Goal: Information Seeking & Learning: Learn about a topic

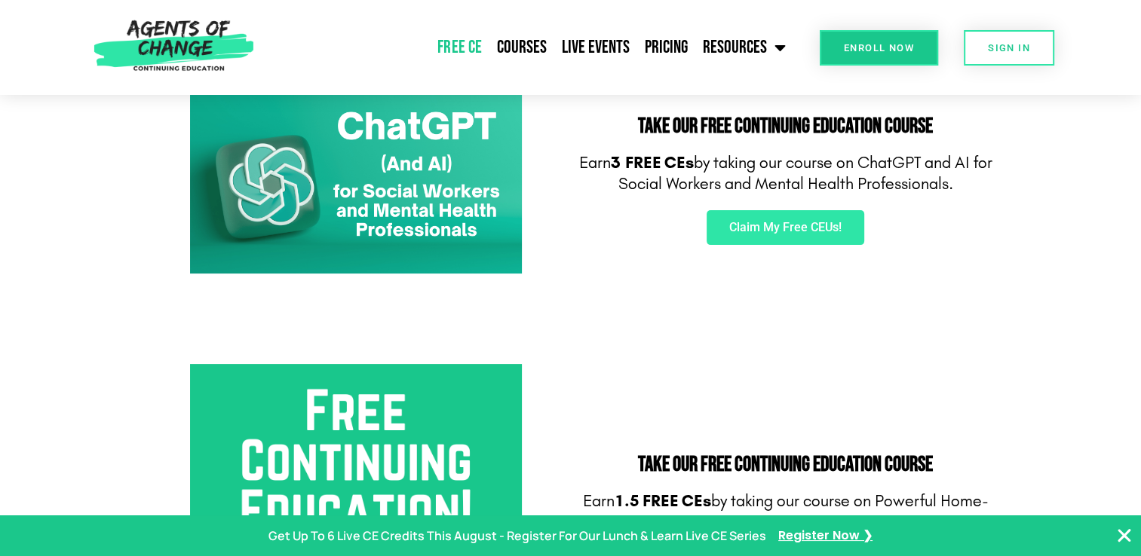
scroll to position [302, 0]
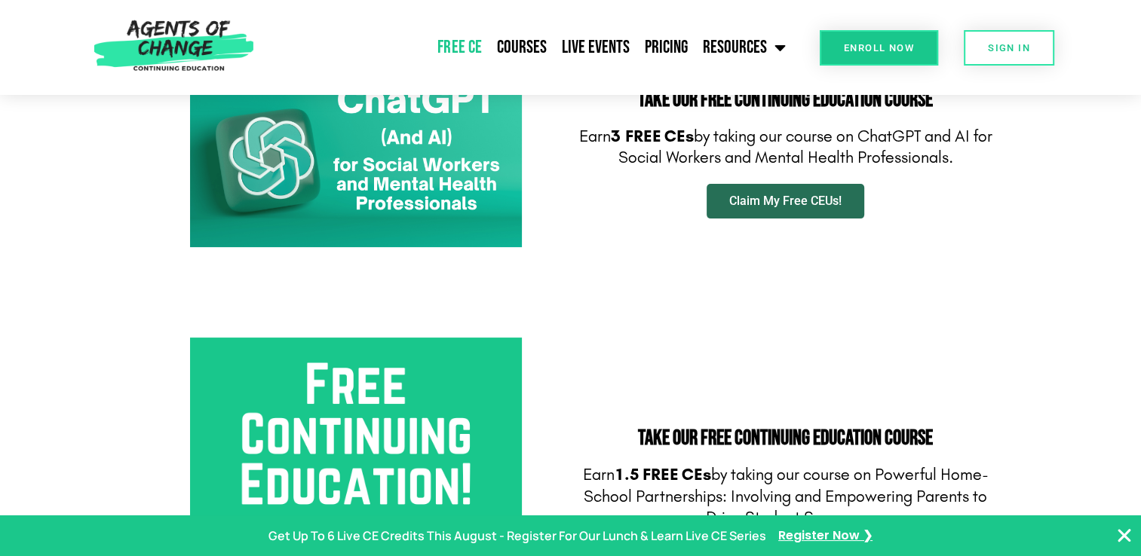
click at [786, 201] on span "Claim My Free CEUs!" at bounding box center [785, 201] width 112 height 12
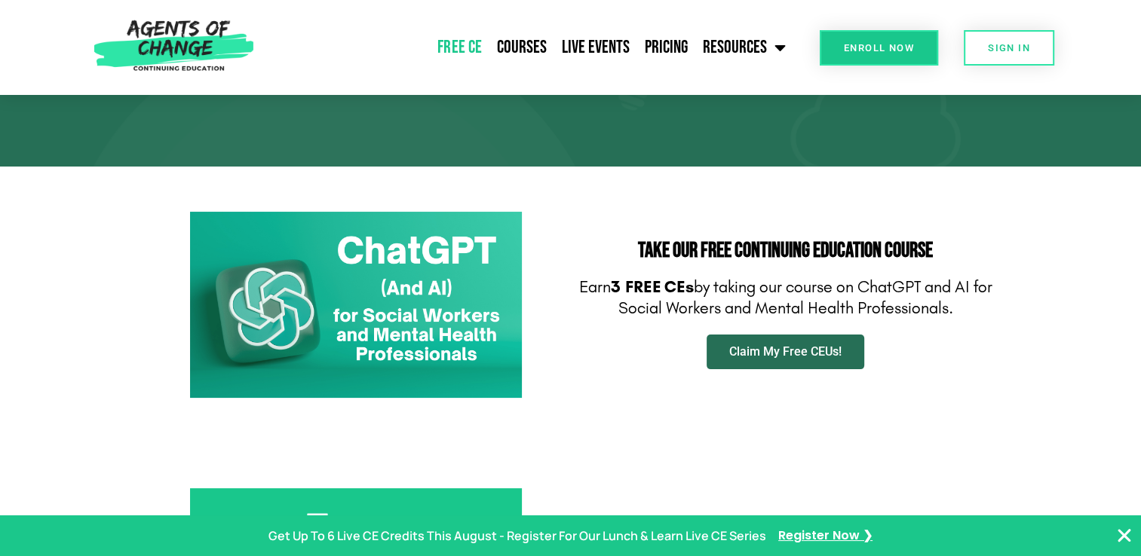
scroll to position [0, 0]
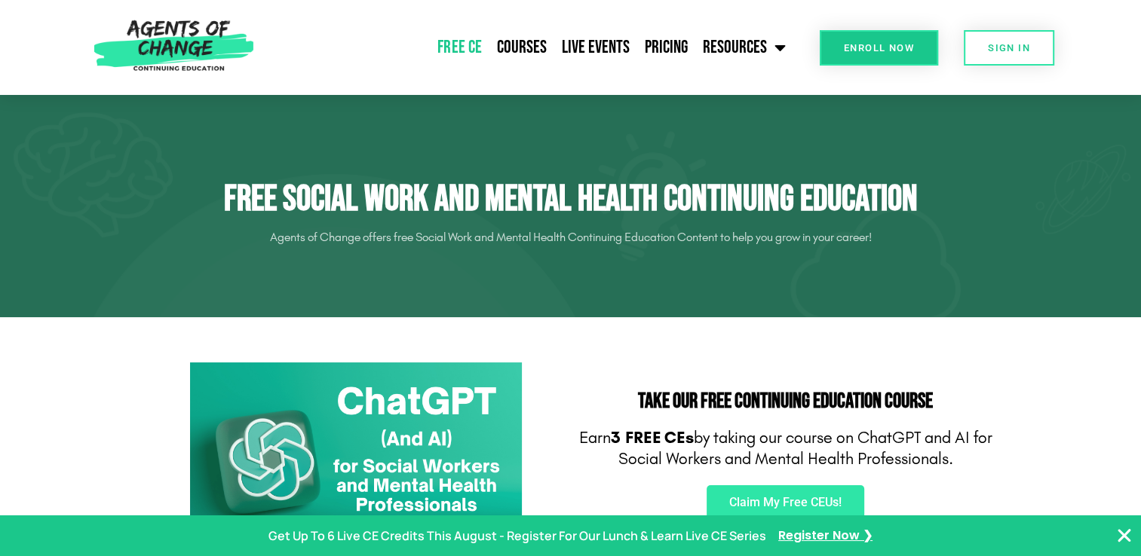
click at [479, 47] on link "Free CE" at bounding box center [459, 48] width 59 height 38
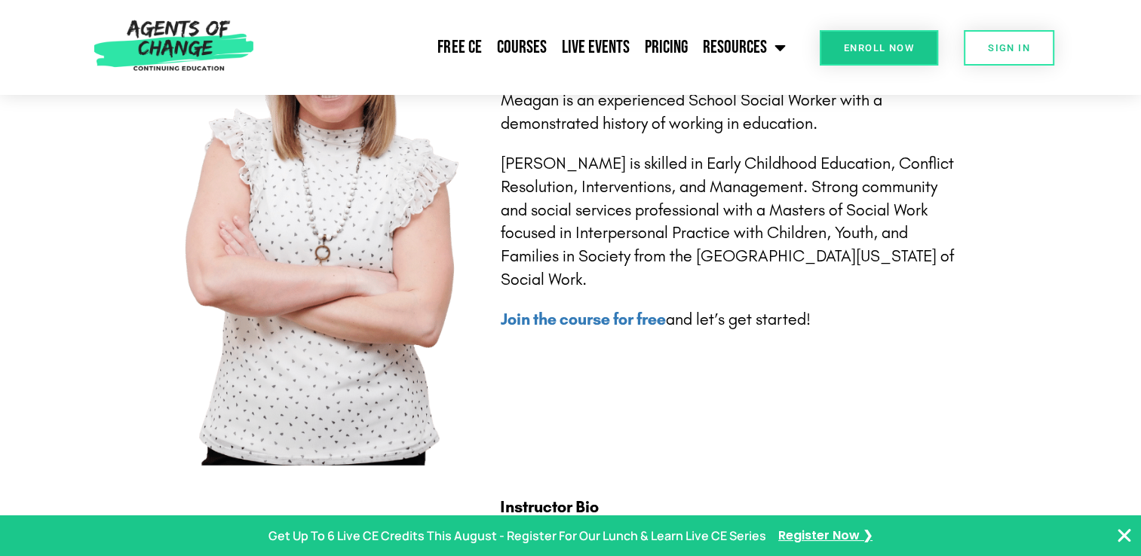
scroll to position [3091, 0]
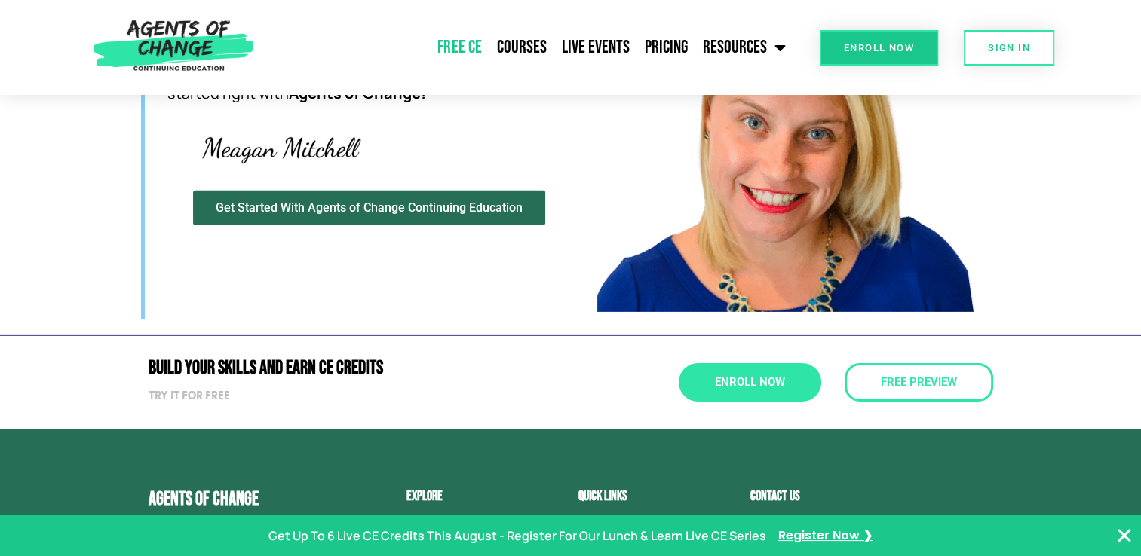
scroll to position [4675, 0]
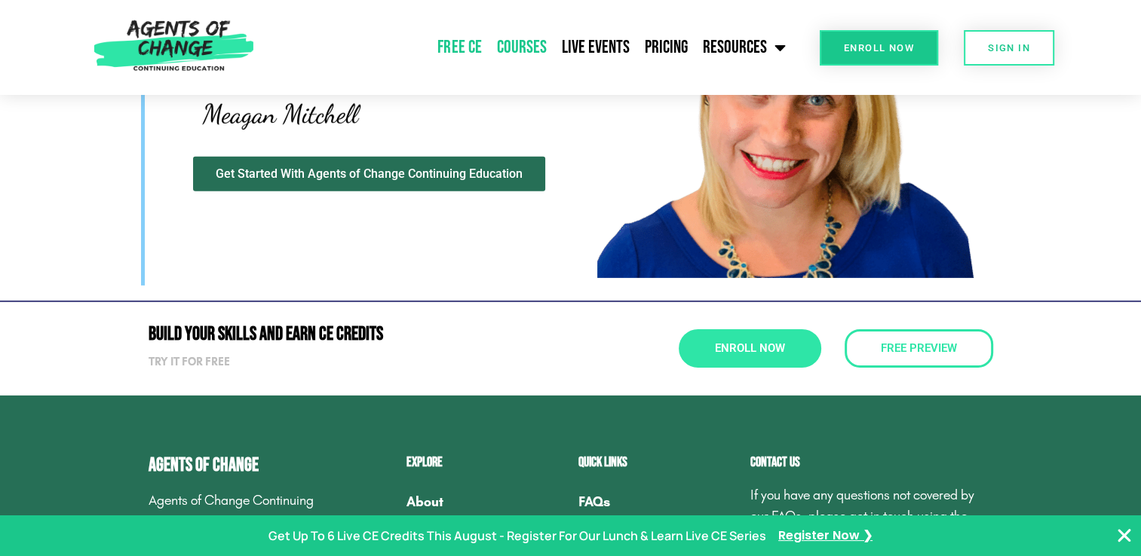
click at [532, 41] on link "Courses" at bounding box center [521, 48] width 65 height 38
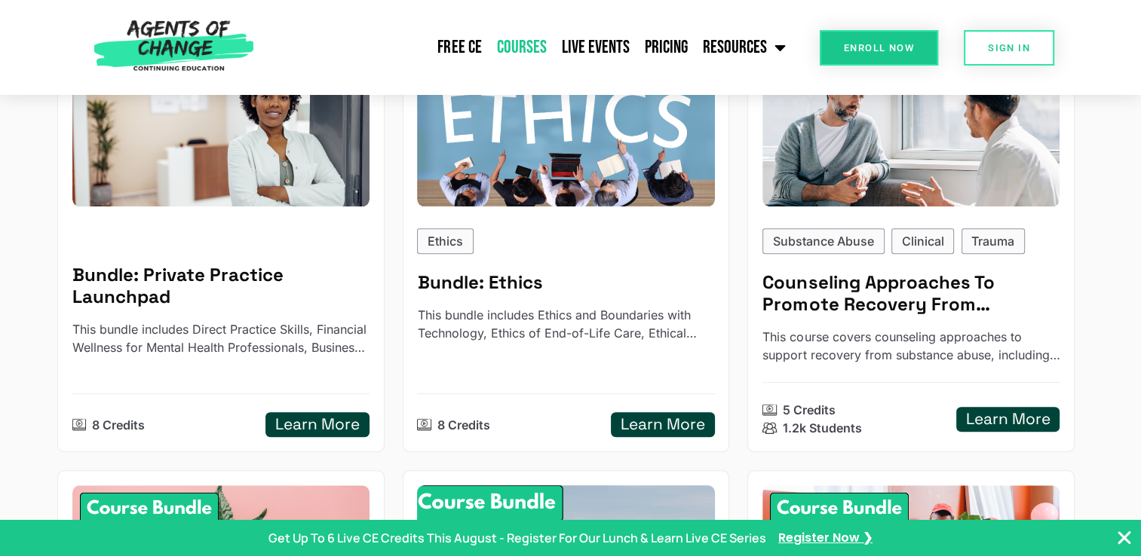
scroll to position [694, 0]
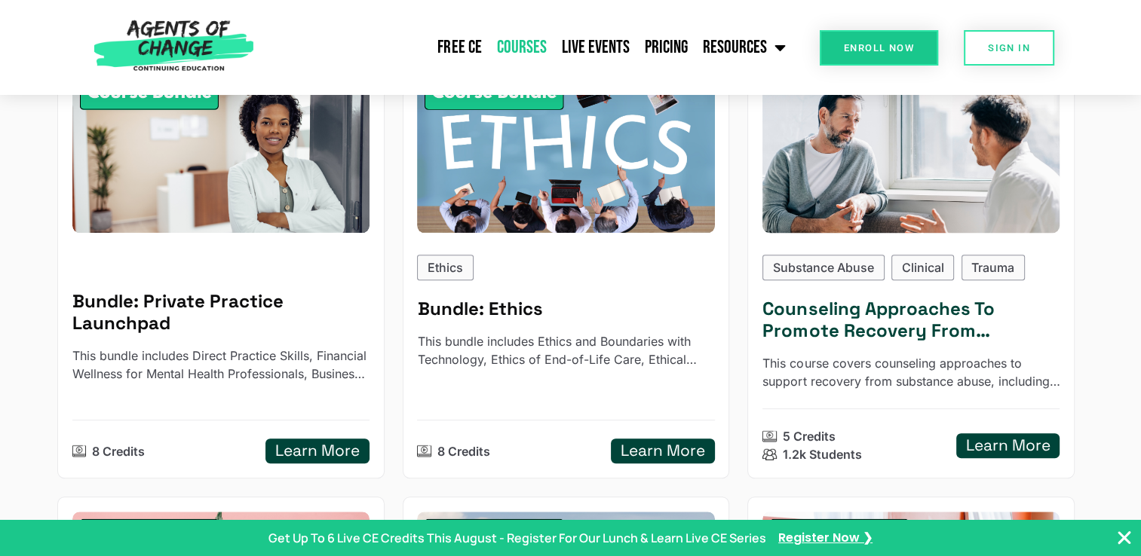
click at [832, 322] on h5 "Counseling Approaches To Promote Recovery From Substance Use - Reading Based" at bounding box center [910, 321] width 297 height 44
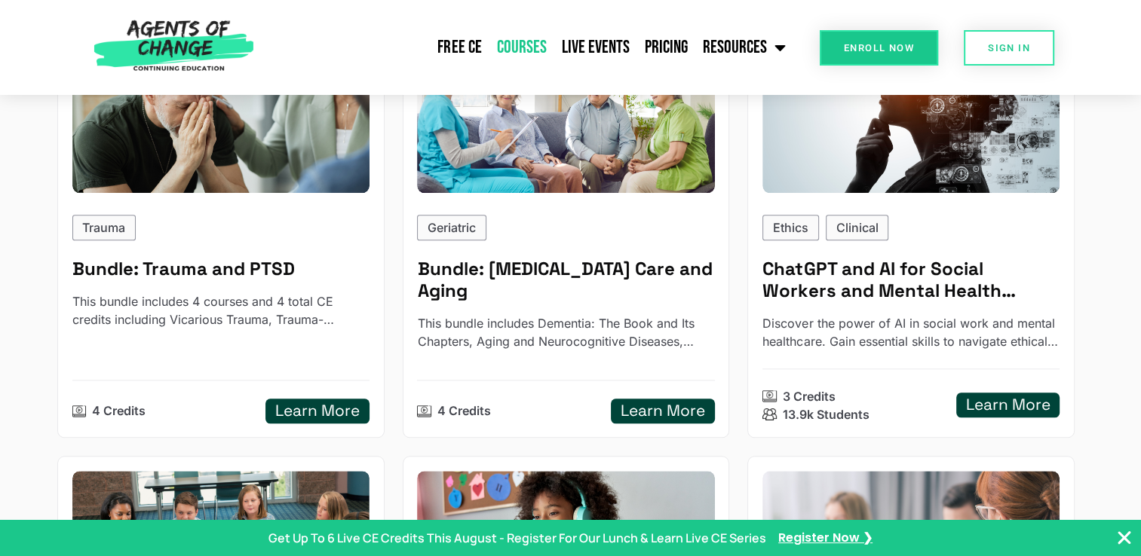
scroll to position [1599, 0]
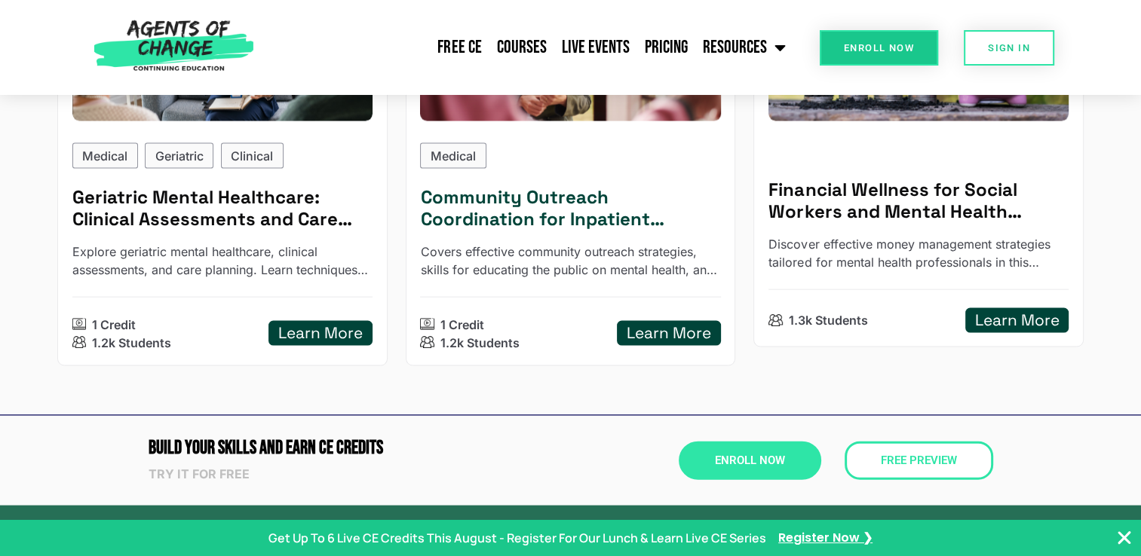
scroll to position [3167, 0]
